Goal: Task Accomplishment & Management: Use online tool/utility

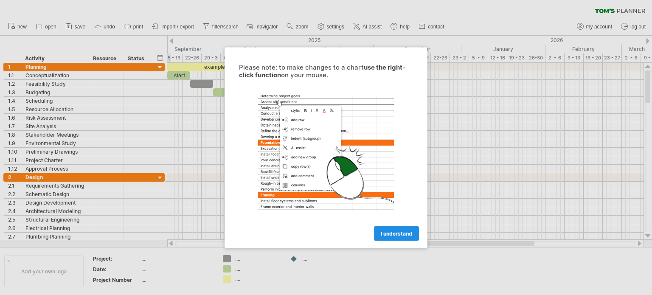
click at [399, 236] on span "I understand" at bounding box center [396, 233] width 31 height 6
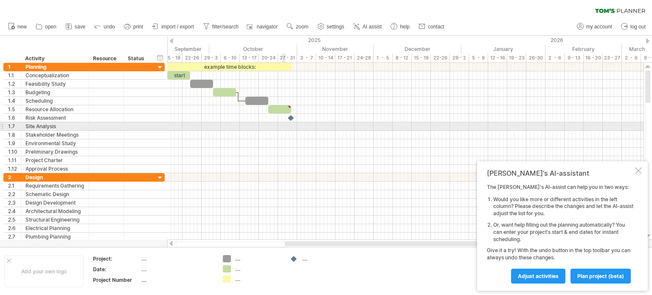
click at [285, 124] on div at bounding box center [405, 126] width 476 height 8
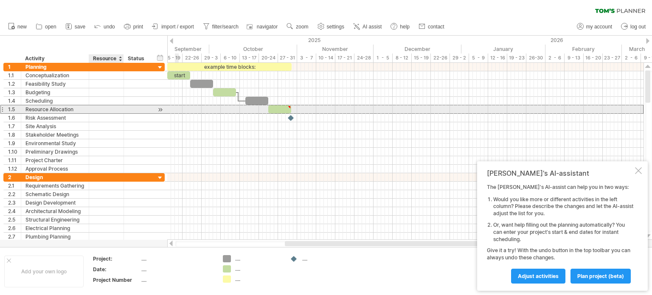
click at [110, 107] on div at bounding box center [106, 109] width 26 height 8
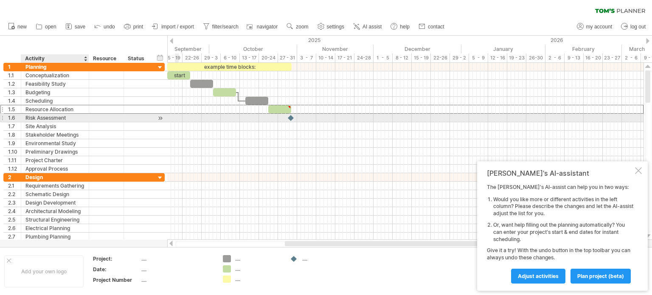
click at [72, 115] on div "Risk Assessment" at bounding box center [54, 118] width 59 height 8
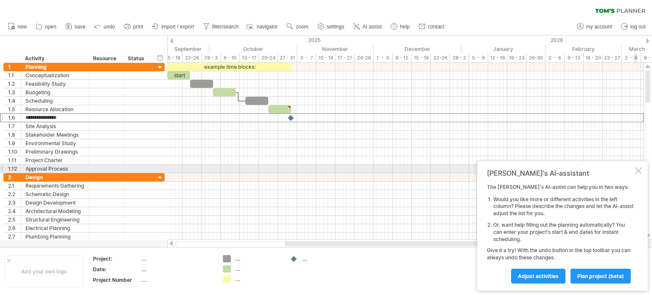
click at [638, 171] on div at bounding box center [638, 170] width 7 height 7
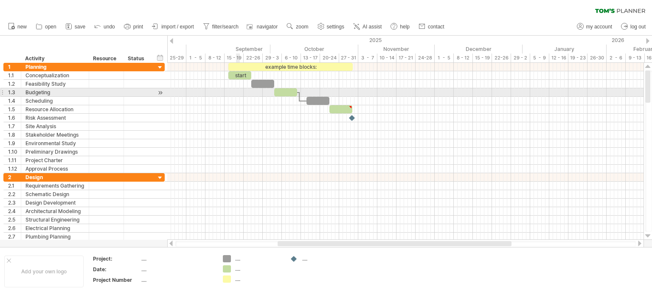
drag, startPoint x: 175, startPoint y: 44, endPoint x: 238, endPoint y: 98, distance: 82.8
click at [238, 98] on div "Trying to reach [DOMAIN_NAME] Connected again... 0% clear filter new 1" at bounding box center [326, 147] width 652 height 295
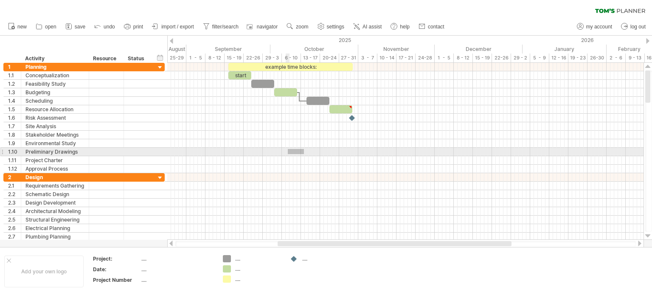
drag, startPoint x: 304, startPoint y: 149, endPoint x: 288, endPoint y: 154, distance: 16.9
click at [288, 154] on div at bounding box center [405, 152] width 476 height 8
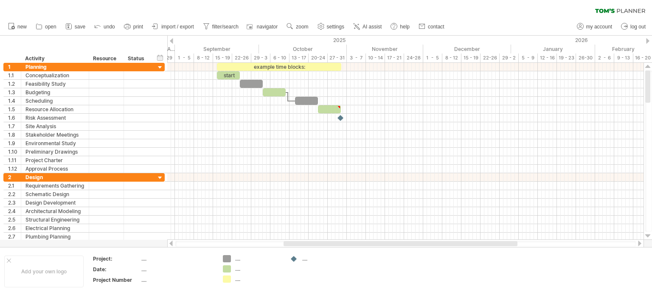
drag, startPoint x: 336, startPoint y: 245, endPoint x: 342, endPoint y: 244, distance: 6.0
click at [342, 244] on div at bounding box center [401, 243] width 234 height 5
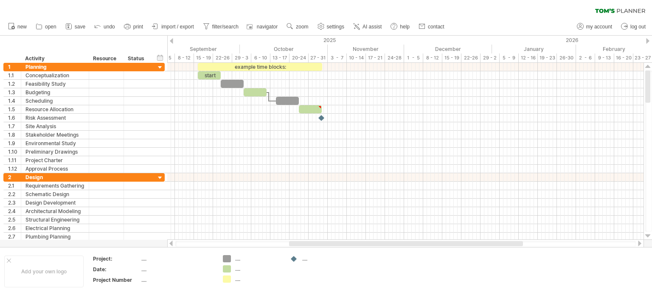
drag, startPoint x: 380, startPoint y: 242, endPoint x: 390, endPoint y: 242, distance: 10.2
click at [390, 242] on div at bounding box center [406, 243] width 234 height 5
